Goal: Information Seeking & Learning: Learn about a topic

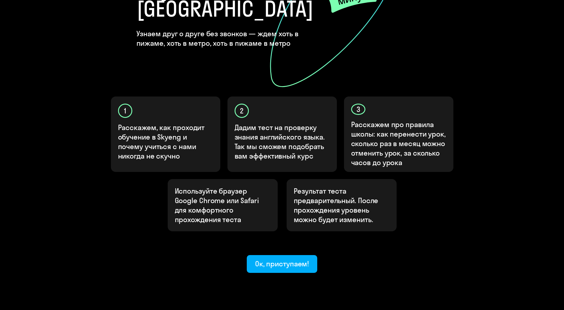
scroll to position [119, 0]
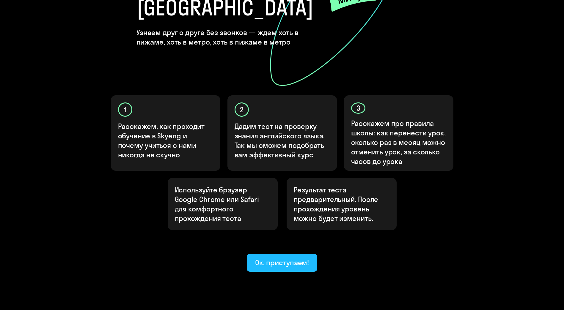
click at [280, 258] on div "Ок, приступаем!" at bounding box center [282, 263] width 54 height 10
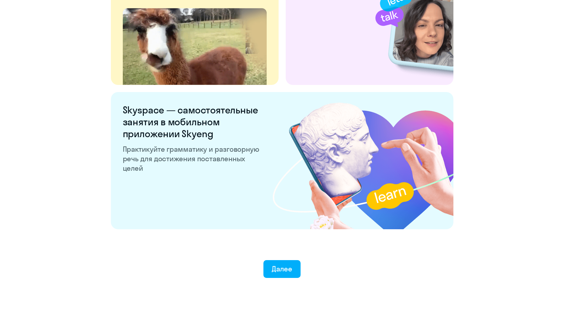
scroll to position [1068, 0]
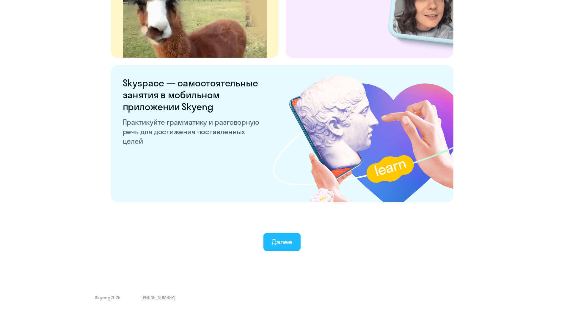
click at [283, 243] on div "Далее" at bounding box center [282, 242] width 21 height 10
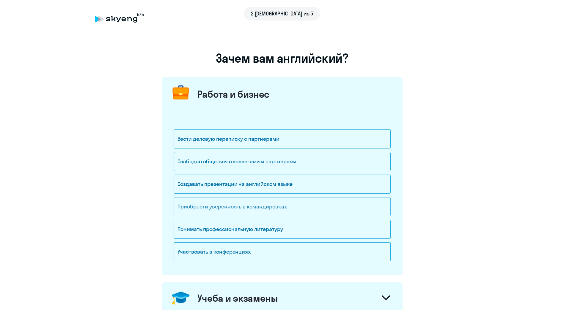
click at [276, 207] on div "Приобрести уверенность в командировках" at bounding box center [282, 206] width 217 height 19
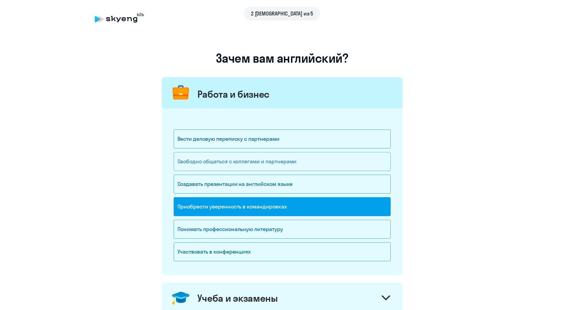
click at [265, 167] on div "Свободно общаться с коллегами и партнерами" at bounding box center [282, 161] width 217 height 19
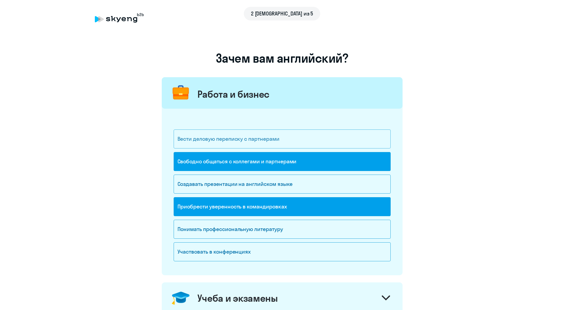
click at [266, 138] on div "Вести деловую переписку с партнерами" at bounding box center [282, 139] width 217 height 19
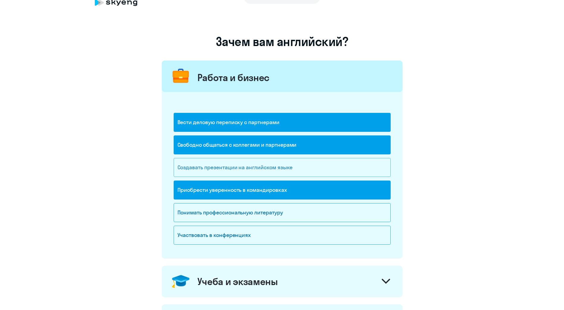
scroll to position [30, 0]
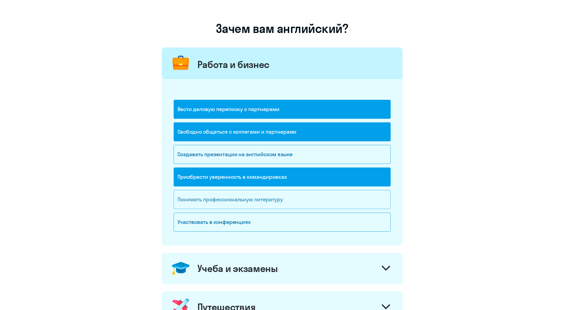
click at [258, 202] on div "Понимать профессиональную литературу" at bounding box center [282, 199] width 217 height 19
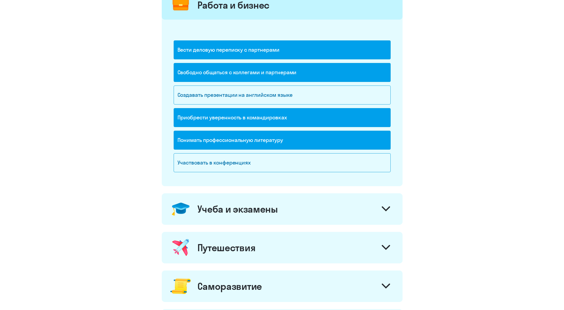
click at [274, 214] on div "Учеба и экзамены" at bounding box center [237, 209] width 81 height 12
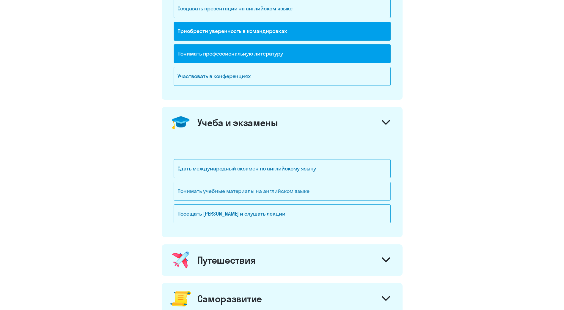
scroll to position [178, 0]
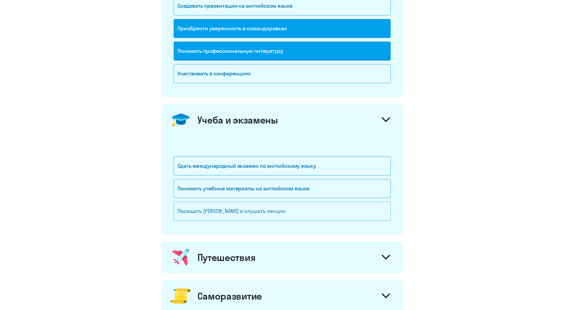
click at [270, 215] on div "Посещать [PERSON_NAME] и слушать лекции" at bounding box center [282, 211] width 217 height 19
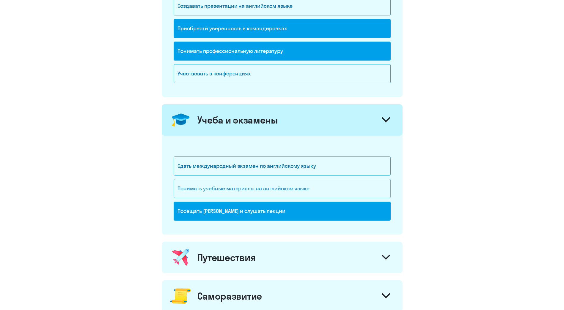
click at [265, 190] on div "Понимать учебные материалы на английском языке" at bounding box center [282, 188] width 217 height 19
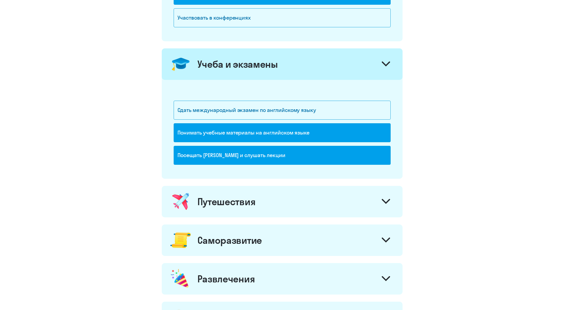
scroll to position [327, 0]
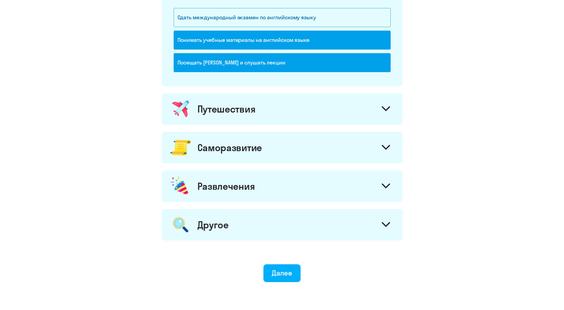
click at [274, 109] on div "Путешествия" at bounding box center [282, 109] width 241 height 32
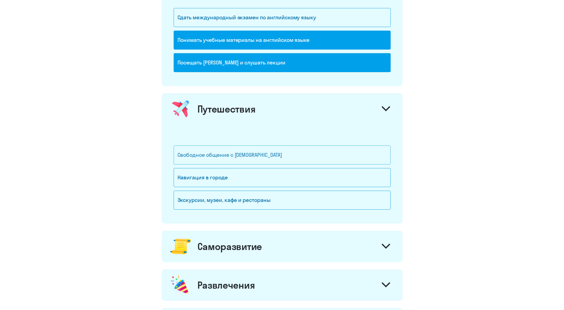
click at [296, 154] on div "Свободное общение с [DEMOGRAPHIC_DATA]" at bounding box center [282, 155] width 217 height 19
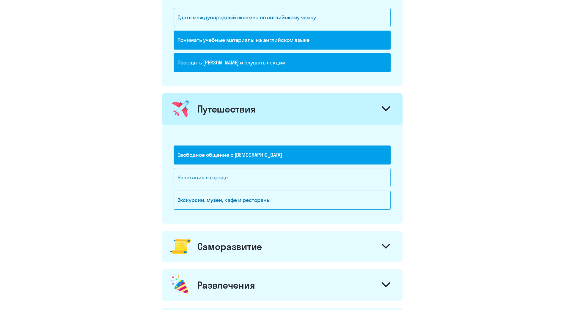
click at [281, 180] on div "Навигация в городе" at bounding box center [282, 177] width 217 height 19
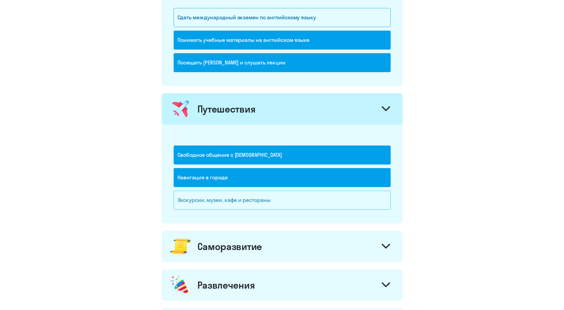
click at [283, 206] on div "Экскурсии, музеи, кафе и рестораны" at bounding box center [282, 200] width 217 height 19
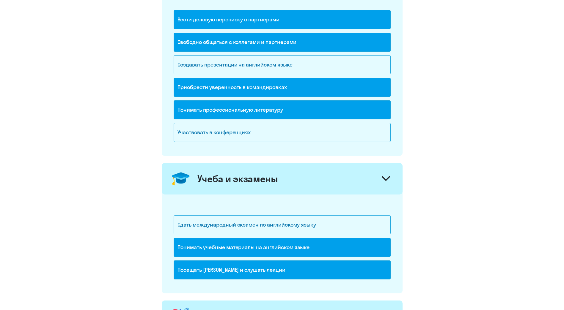
scroll to position [119, 0]
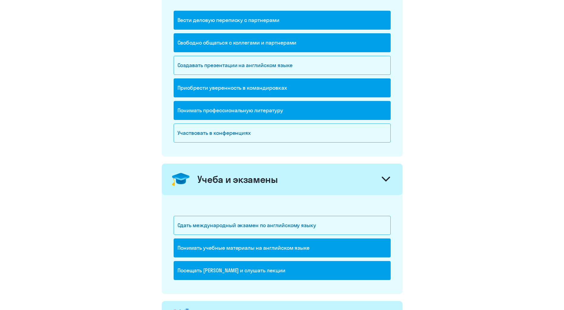
click at [279, 269] on div "Посещать [PERSON_NAME] и слушать лекции" at bounding box center [282, 270] width 217 height 19
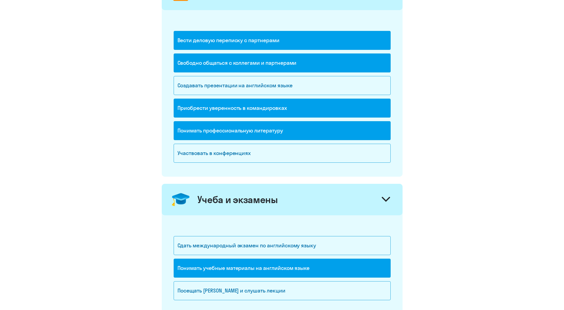
scroll to position [89, 0]
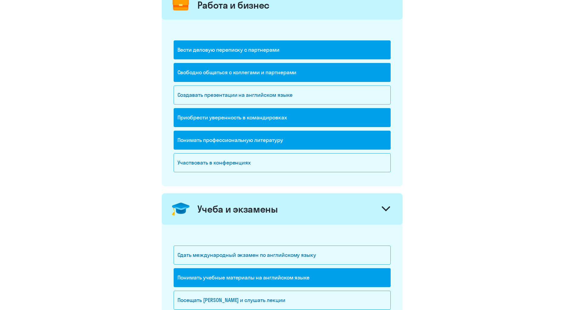
click at [247, 117] on div "Приобрести уверенность в командировках" at bounding box center [282, 117] width 217 height 19
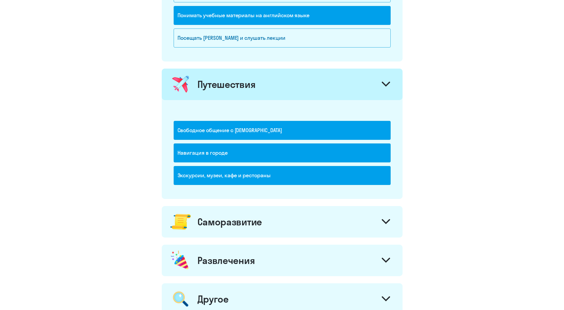
scroll to position [357, 0]
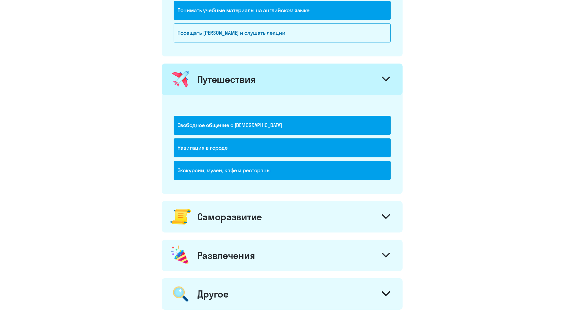
click at [220, 217] on div "Саморазвитие" at bounding box center [229, 217] width 65 height 12
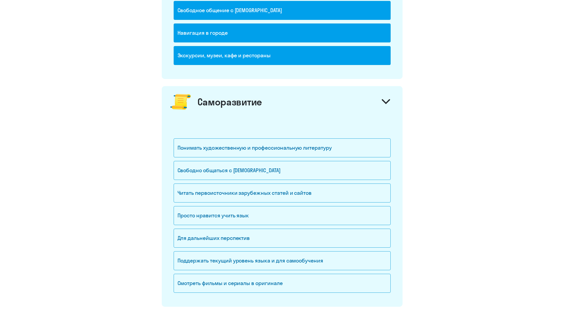
scroll to position [505, 0]
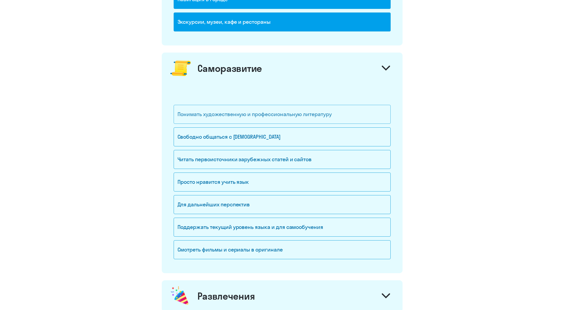
click at [237, 115] on div "Понимать художественную и профессиональную литературу" at bounding box center [282, 114] width 217 height 19
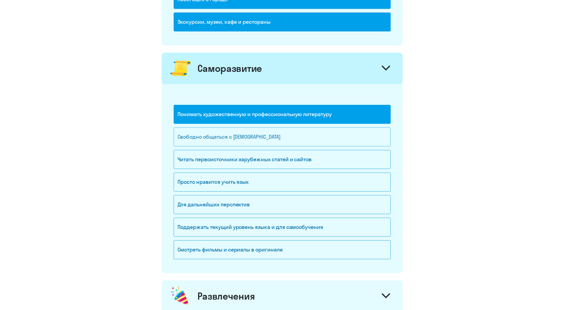
click at [236, 138] on div "Свободно общаться с [DEMOGRAPHIC_DATA]" at bounding box center [282, 137] width 217 height 19
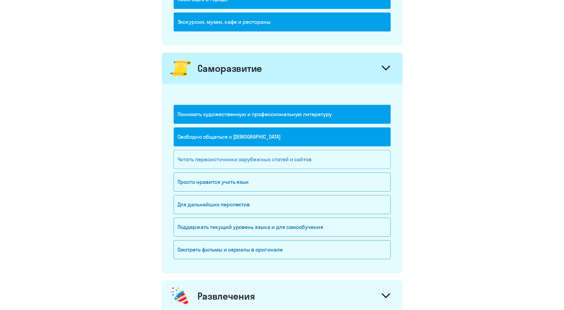
click at [221, 160] on div "Читать первоисточники зарубежных статей и сайтов" at bounding box center [282, 159] width 217 height 19
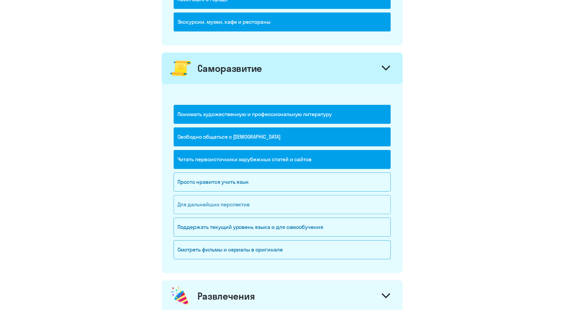
click at [226, 209] on div "Для дальнейших перспектив" at bounding box center [282, 204] width 217 height 19
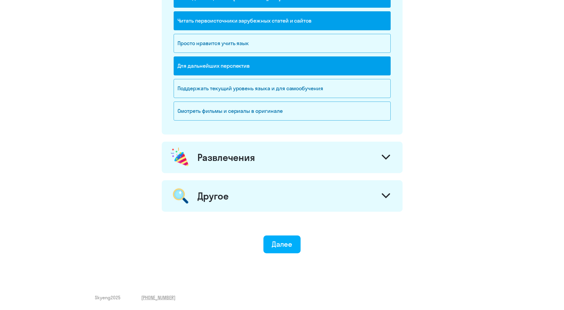
click at [235, 156] on div "Развлечения" at bounding box center [226, 158] width 58 height 12
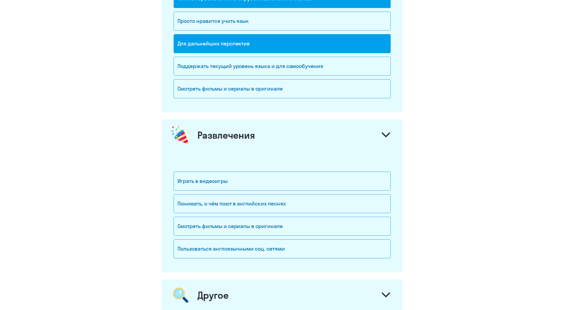
scroll to position [704, 0]
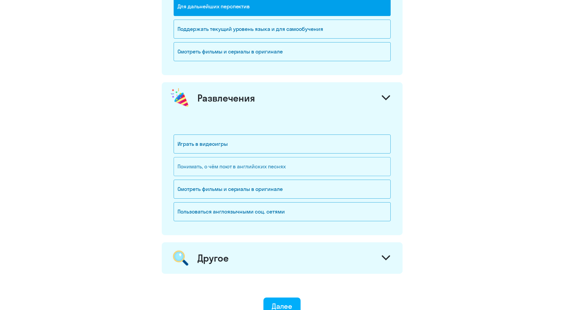
click at [303, 164] on div "Понимать, о чём поют в английских песнях" at bounding box center [282, 166] width 217 height 19
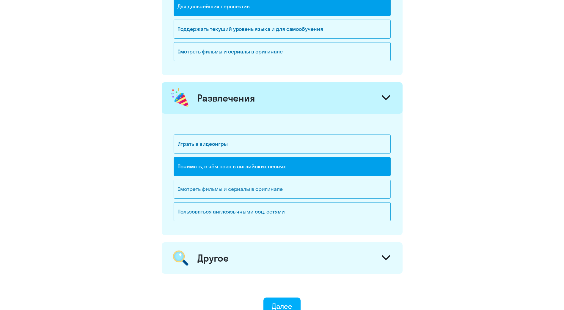
click at [294, 192] on div "Смотреть фильмы и сериалы в оригинале" at bounding box center [282, 189] width 217 height 19
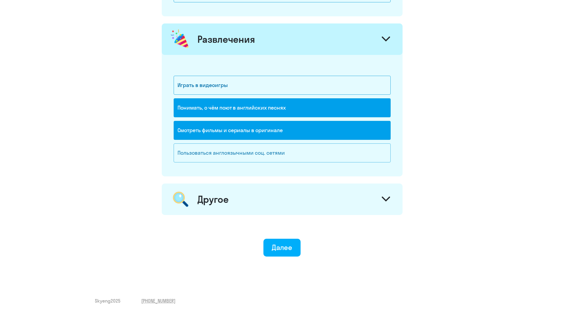
scroll to position [766, 0]
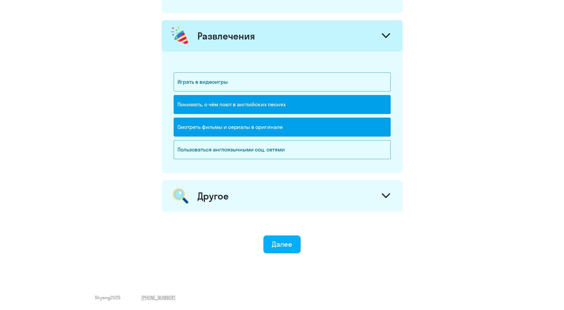
click at [292, 98] on div "Понимать, о чём поют в английских песнях" at bounding box center [282, 104] width 217 height 19
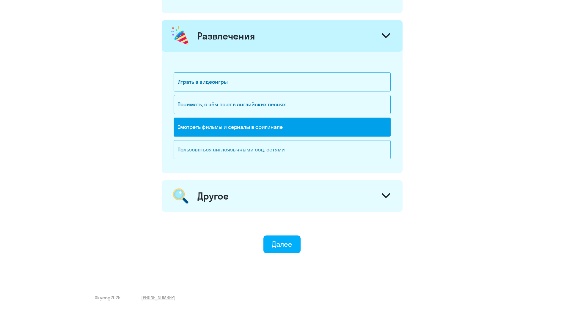
click at [295, 143] on div "Пользоваться англоязычными соц. сетями" at bounding box center [282, 149] width 217 height 19
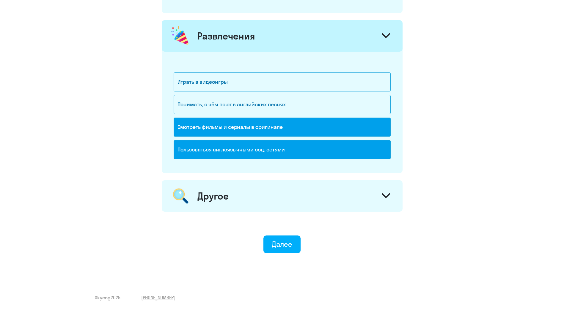
click at [297, 198] on div "Другое" at bounding box center [282, 196] width 241 height 32
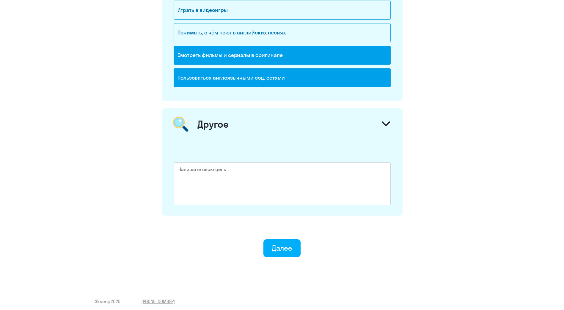
scroll to position [842, 0]
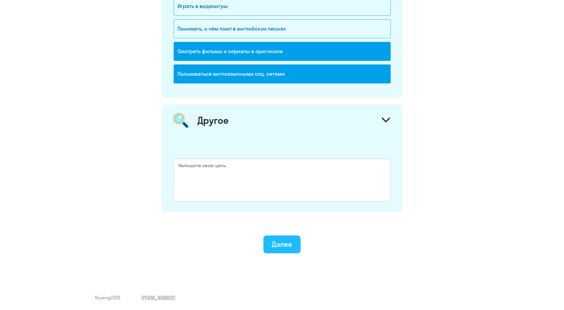
click at [284, 240] on div "Далее" at bounding box center [282, 245] width 21 height 10
